Goal: Task Accomplishment & Management: Manage account settings

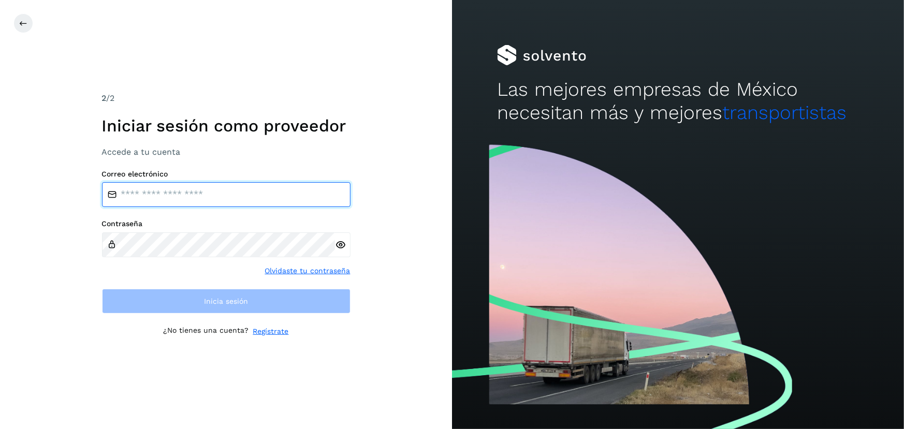
click at [167, 191] on input "email" at bounding box center [226, 194] width 249 height 25
type input "**********"
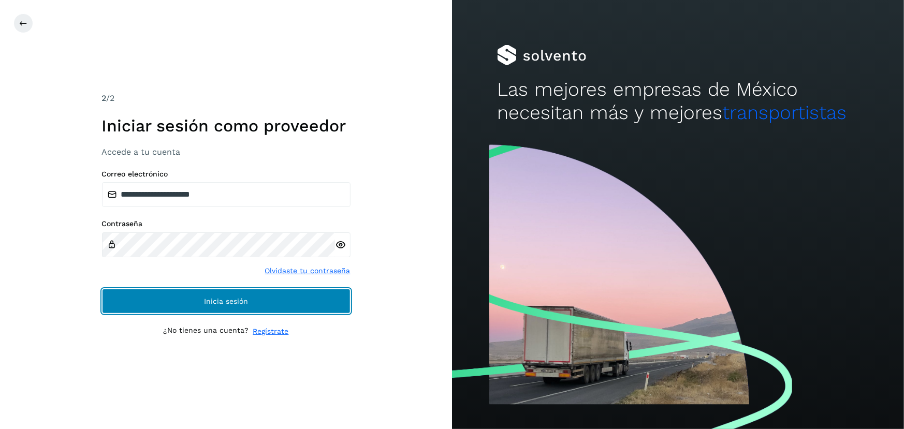
click at [251, 302] on button "Inicia sesión" at bounding box center [226, 301] width 249 height 25
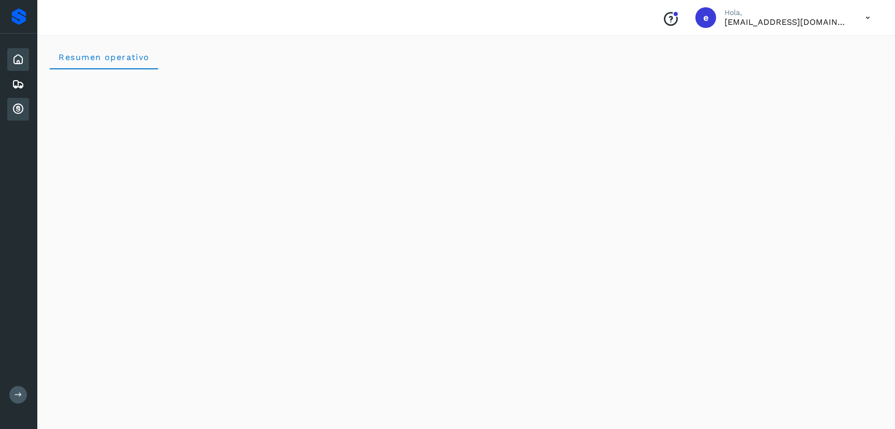
click at [20, 111] on icon at bounding box center [18, 109] width 12 height 12
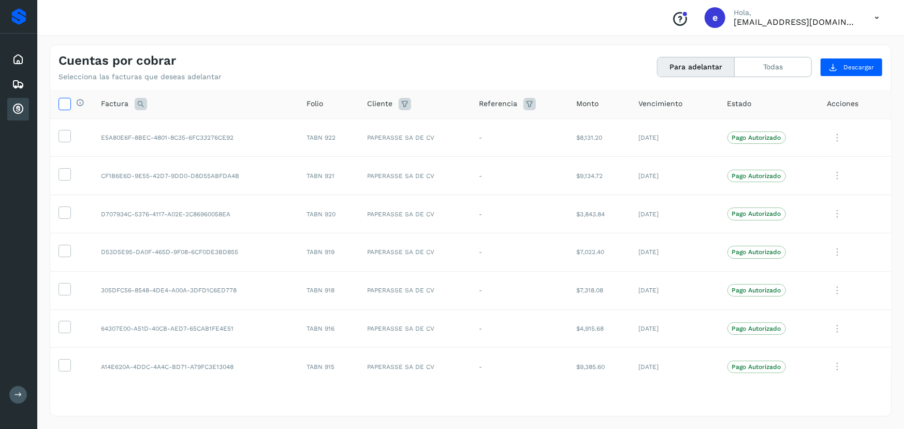
click at [65, 100] on icon at bounding box center [64, 103] width 11 height 11
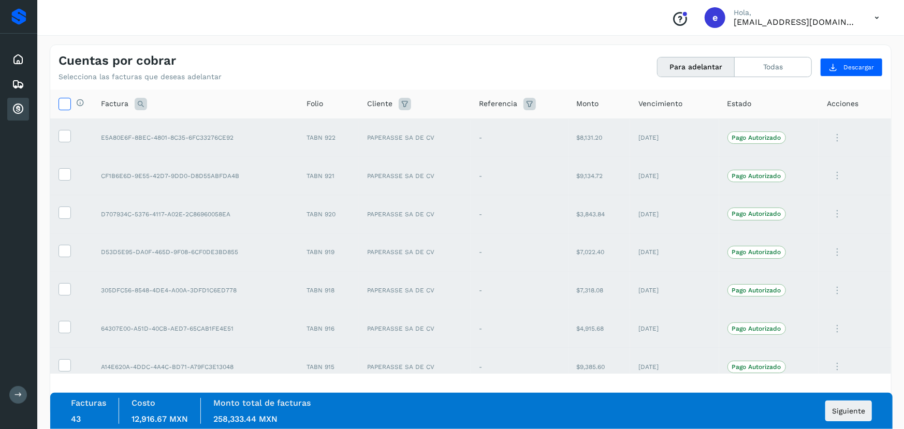
click at [63, 103] on icon at bounding box center [64, 103] width 11 height 11
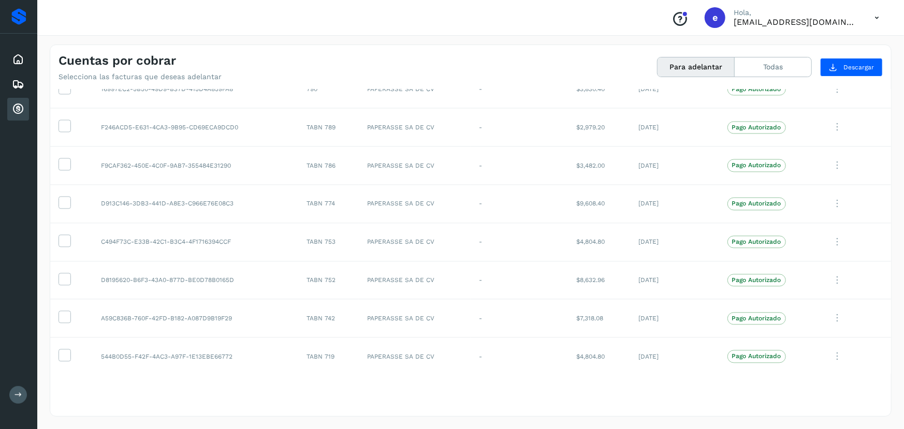
scroll to position [1386, 0]
